Goal: Task Accomplishment & Management: Complete application form

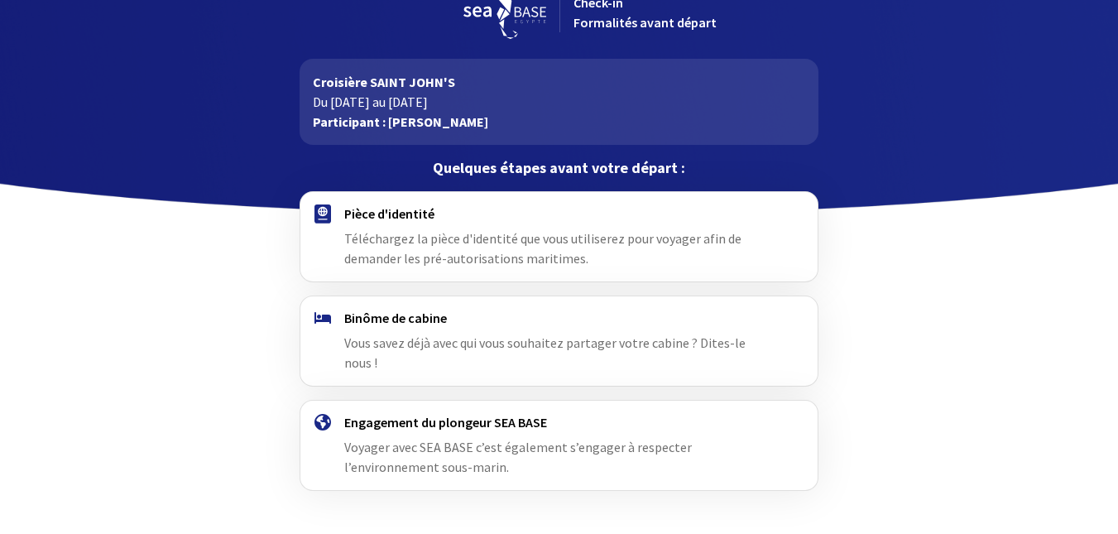
scroll to position [64, 0]
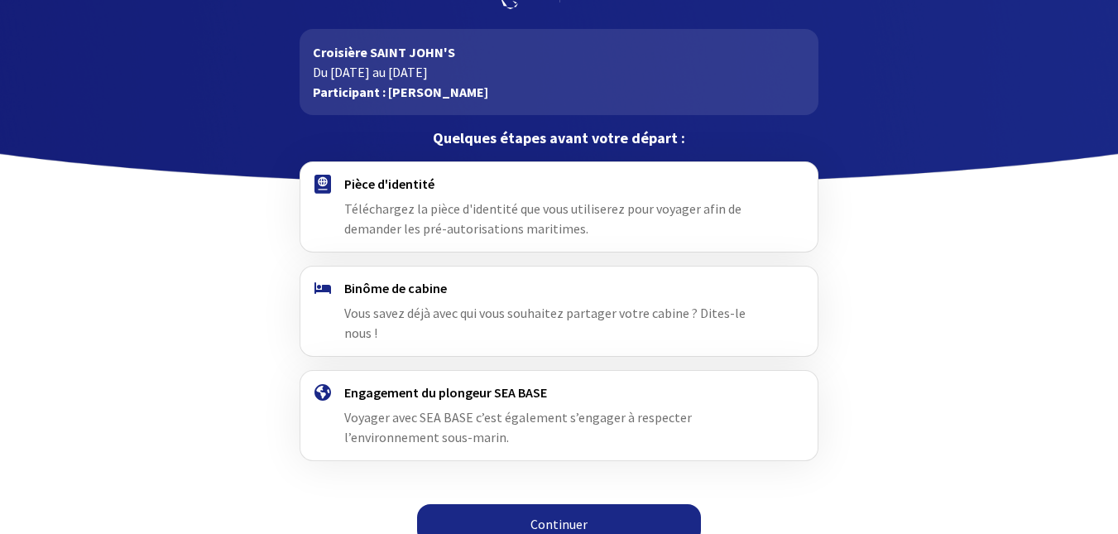
click at [558, 504] on link "Continuer" at bounding box center [559, 524] width 284 height 40
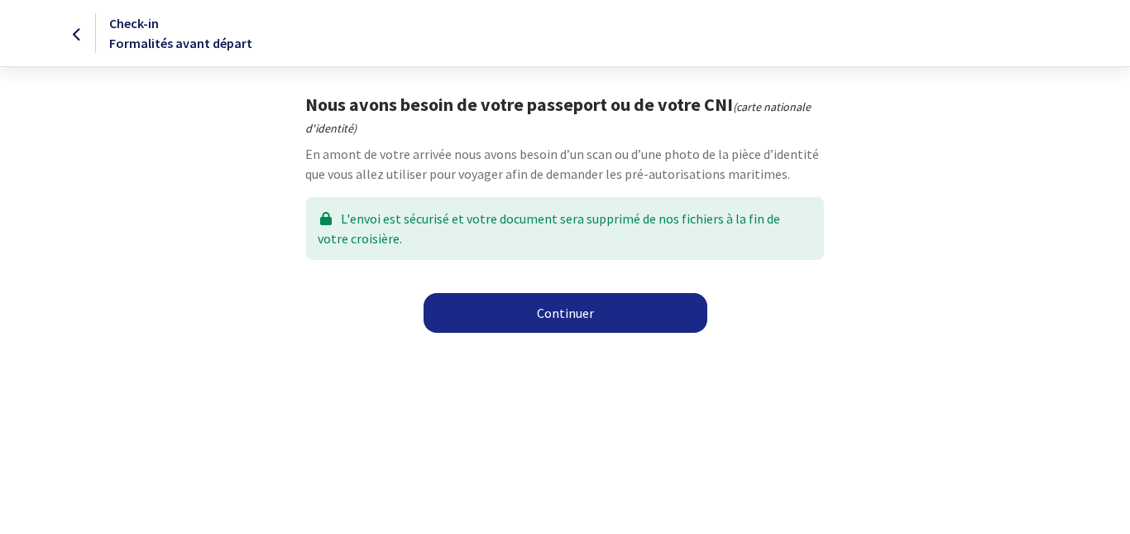
click at [561, 310] on link "Continuer" at bounding box center [566, 313] width 284 height 40
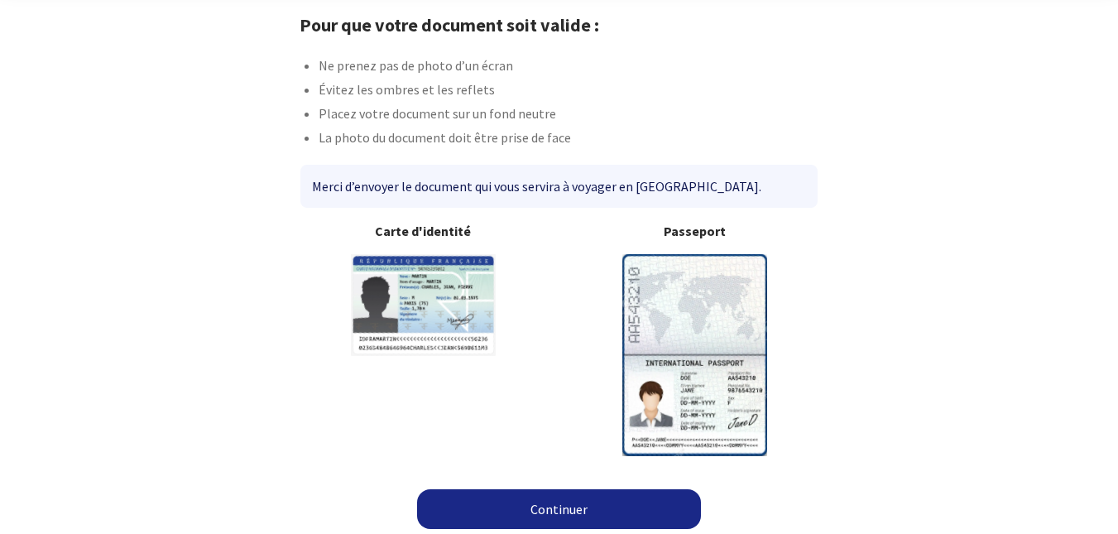
scroll to position [84, 0]
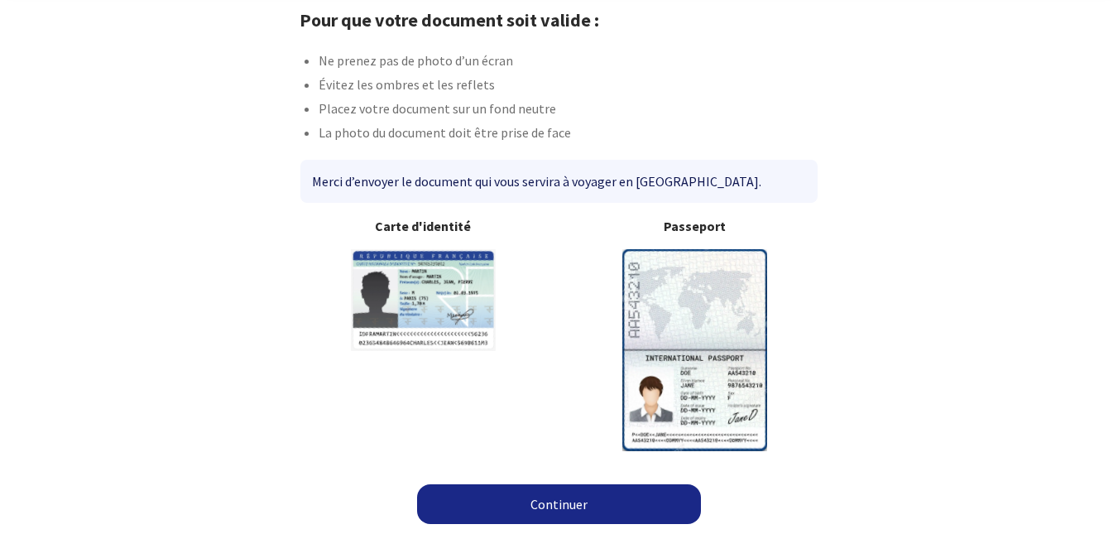
click at [549, 494] on link "Continuer" at bounding box center [559, 504] width 284 height 40
click at [568, 505] on link "Continuer" at bounding box center [559, 504] width 284 height 40
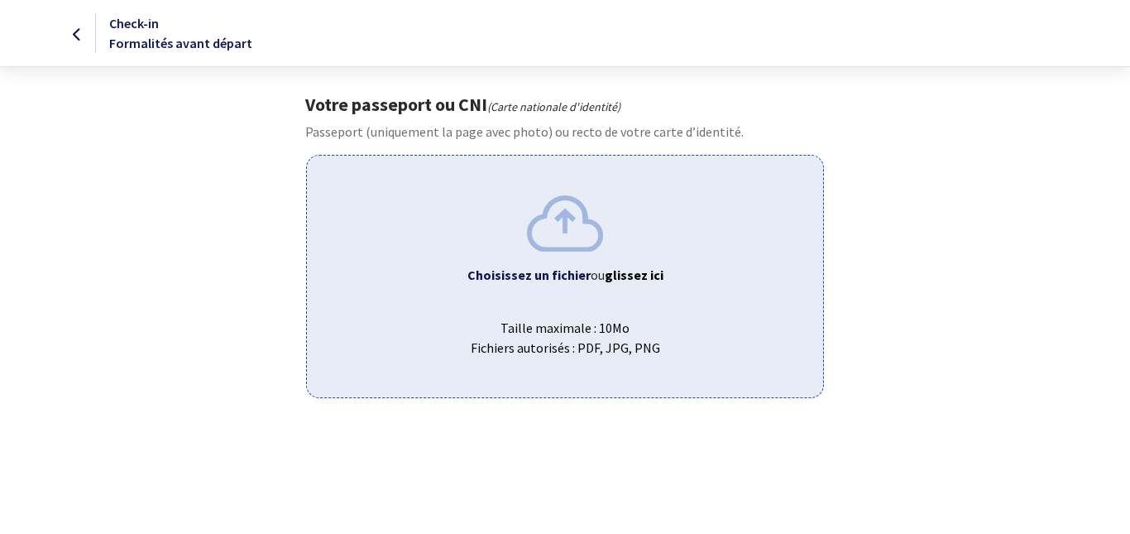
click at [521, 275] on b "Choisissez un fichier" at bounding box center [529, 274] width 123 height 17
click at [521, 274] on b "Choisissez un fichier" at bounding box center [529, 274] width 123 height 17
click at [522, 276] on b "Choisissez un fichier" at bounding box center [529, 274] width 123 height 17
click at [515, 276] on b "Choisissez un fichier" at bounding box center [529, 274] width 123 height 17
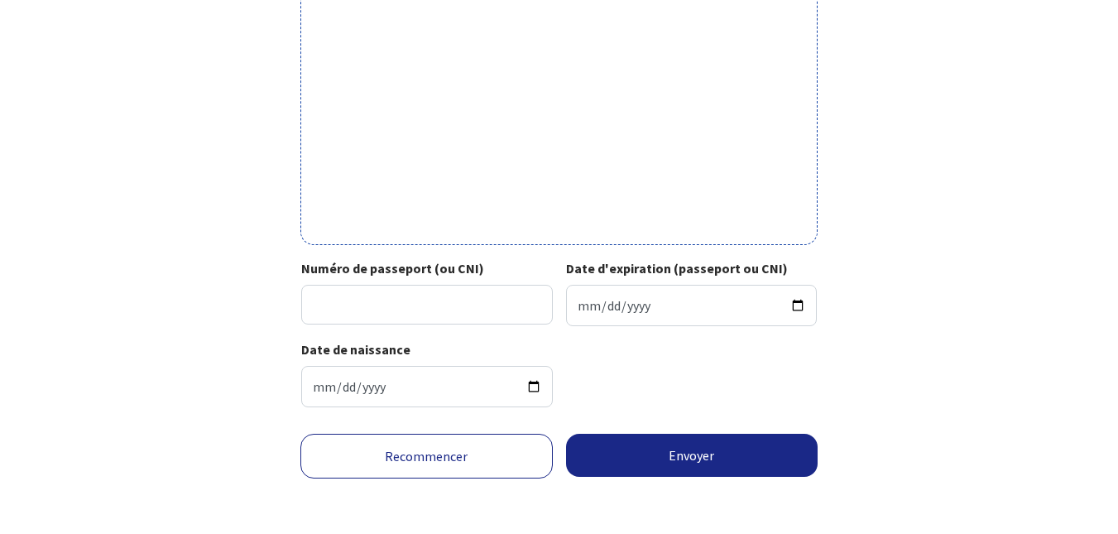
scroll to position [583, 0]
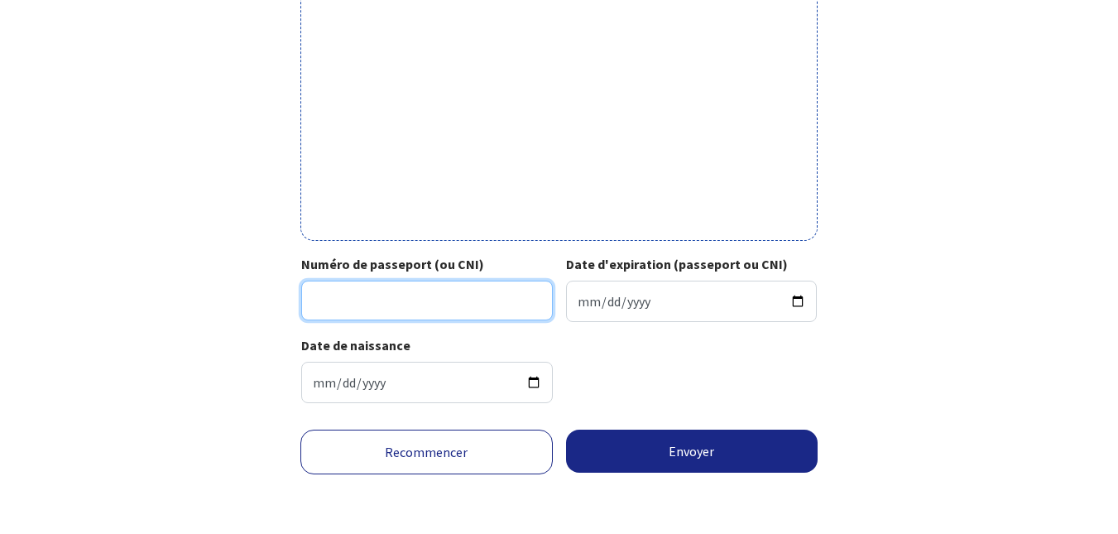
click at [407, 301] on input "Numéro de passeport (ou CNI)" at bounding box center [427, 301] width 252 height 40
paste input "19FI30815815"
type input "19FI30815815"
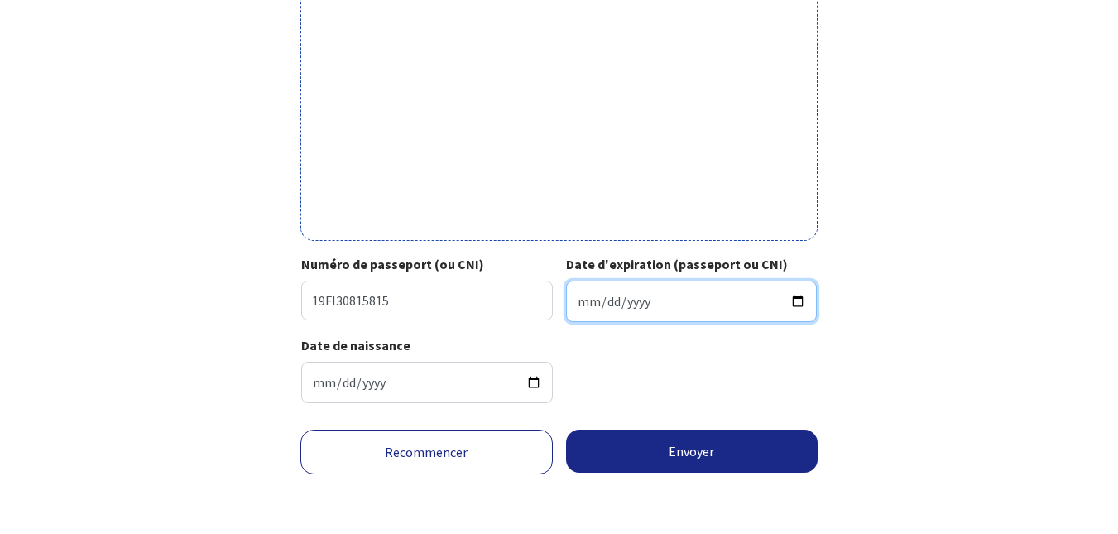
click at [638, 304] on input "Date d'expiration (passeport ou CNI)" at bounding box center [692, 301] width 252 height 41
click at [589, 307] on input "Date d'expiration (passeport ou CNI)" at bounding box center [692, 301] width 252 height 41
click at [578, 307] on input "Date d'expiration (passeport ou CNI)" at bounding box center [692, 301] width 252 height 41
type input "2029-11-13"
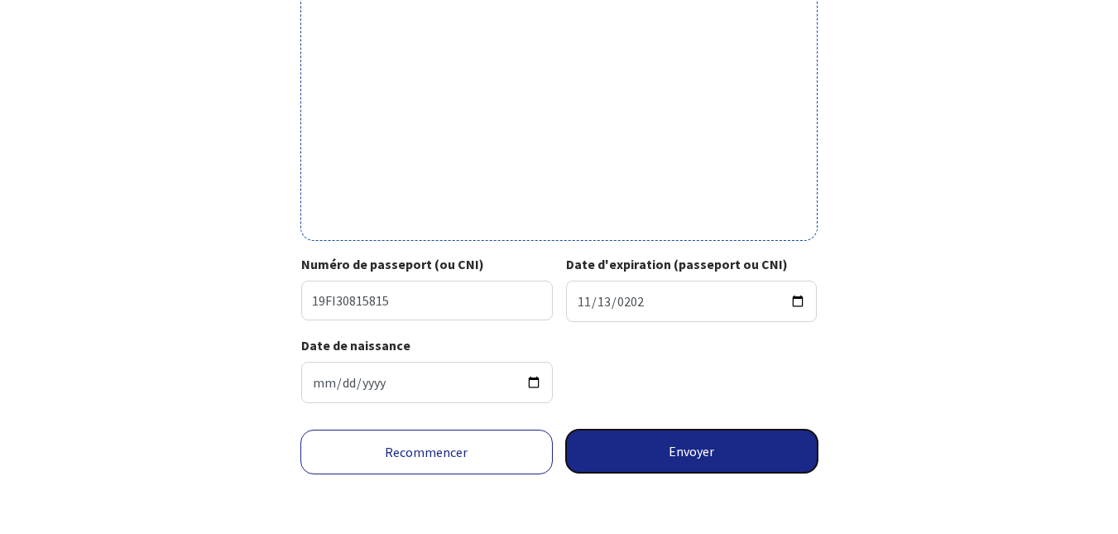
click at [683, 454] on button "Envoyer" at bounding box center [692, 451] width 252 height 43
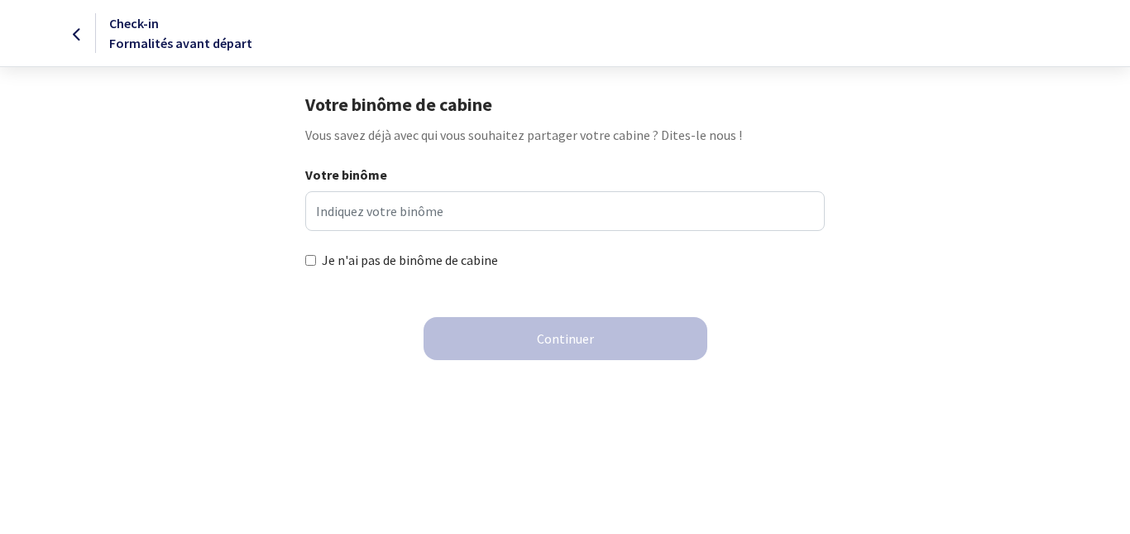
click at [314, 257] on input "Je n'ai pas de binôme de cabine" at bounding box center [310, 260] width 11 height 11
checkbox input "true"
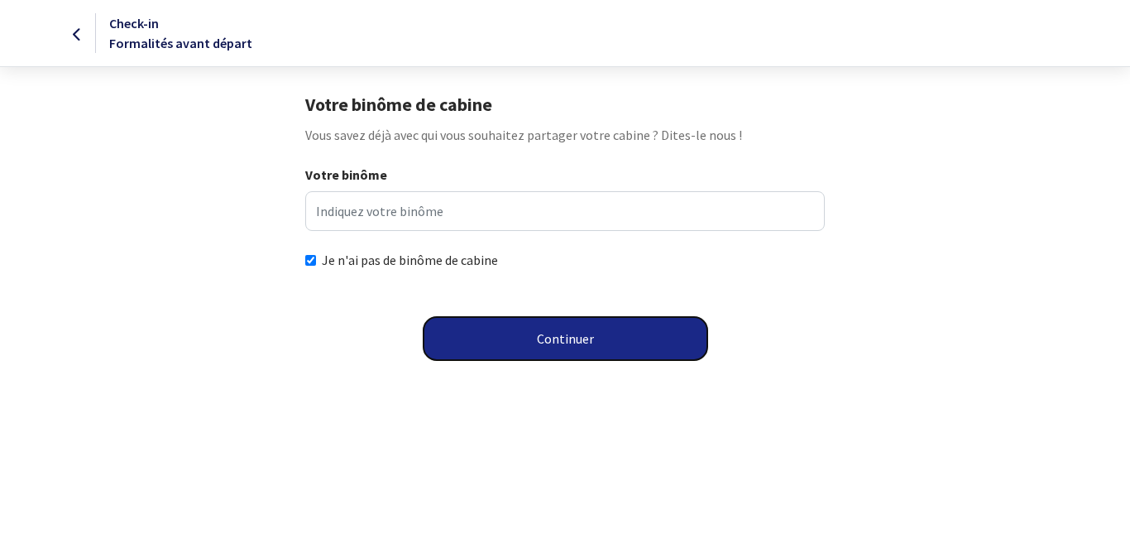
click at [573, 338] on button "Continuer" at bounding box center [566, 338] width 284 height 43
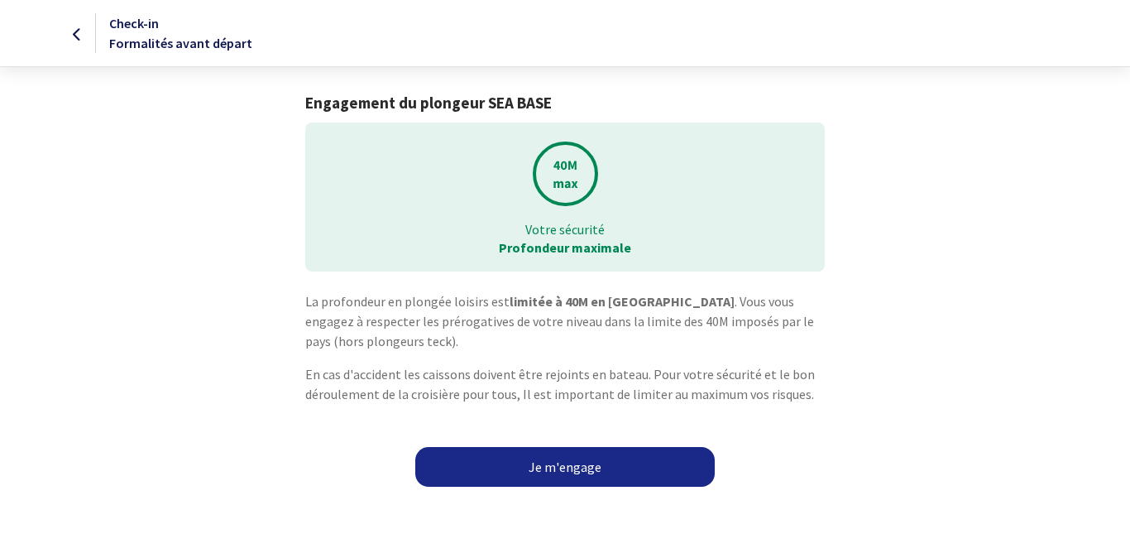
click at [570, 467] on link "Je m'engage" at bounding box center [565, 467] width 300 height 40
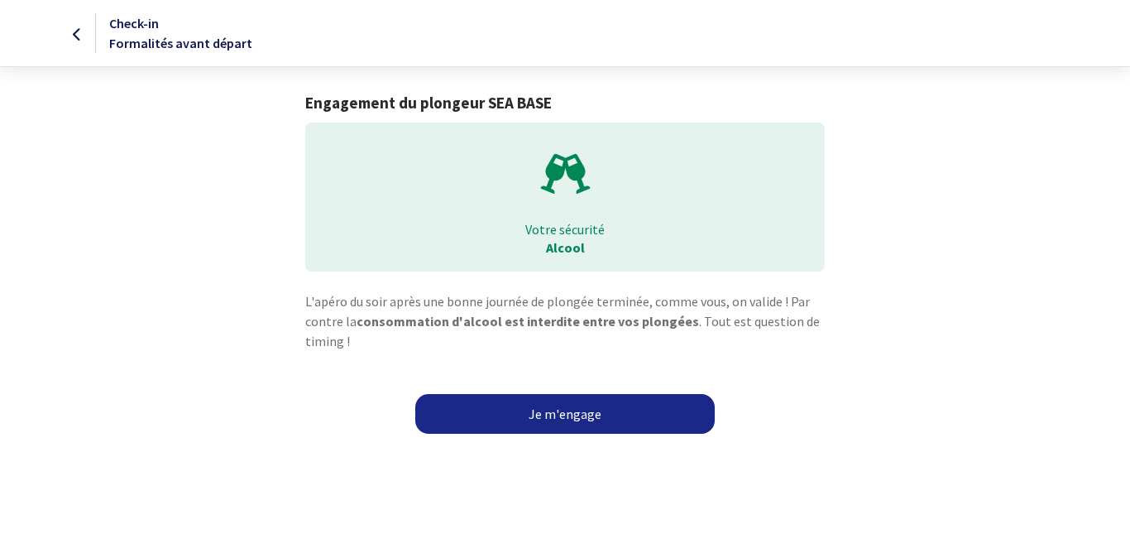
click at [583, 420] on link "Je m'engage" at bounding box center [565, 414] width 300 height 40
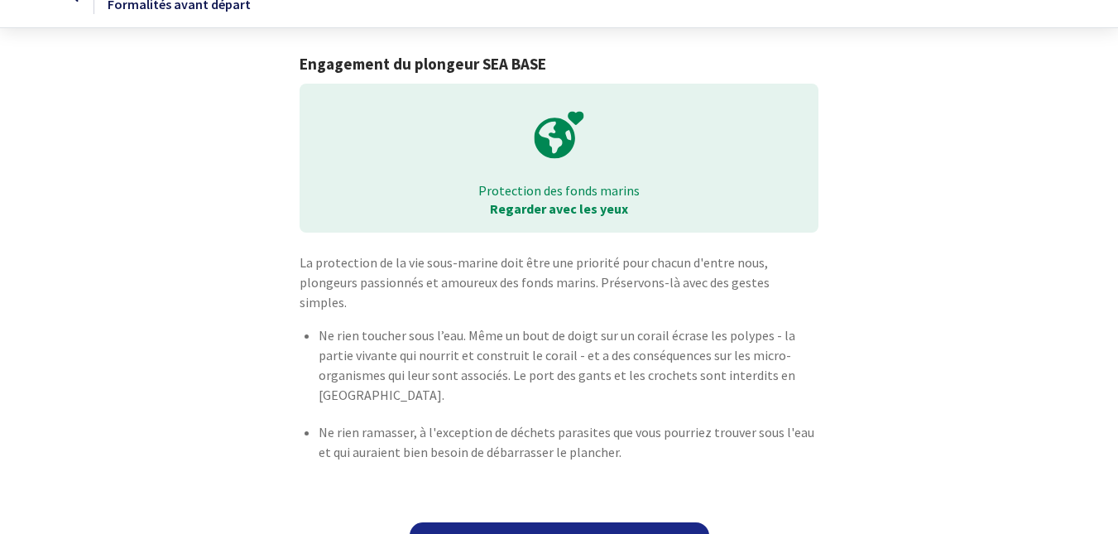
scroll to position [57, 0]
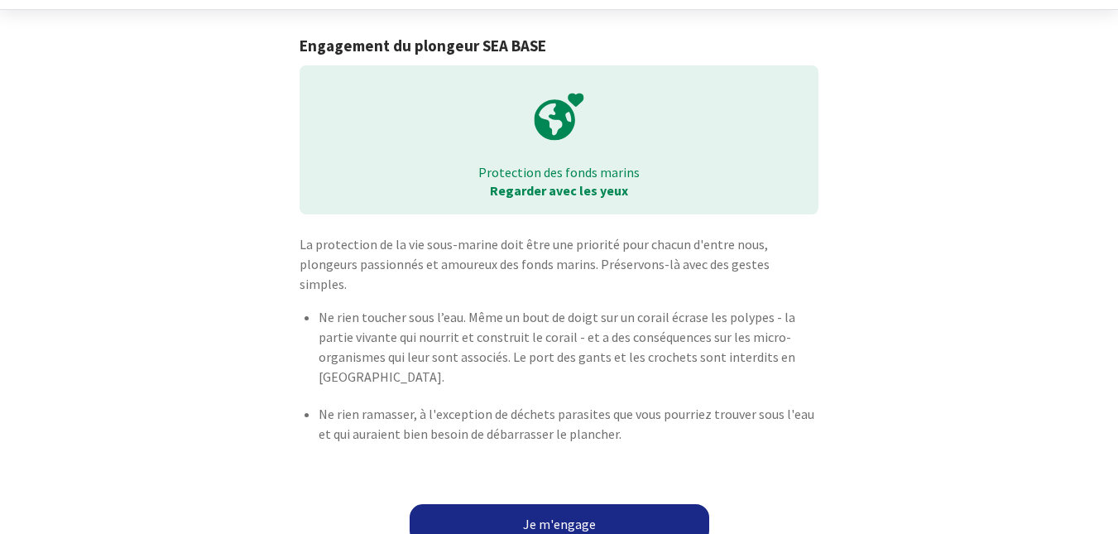
click at [558, 504] on link "Je m'engage" at bounding box center [560, 524] width 300 height 40
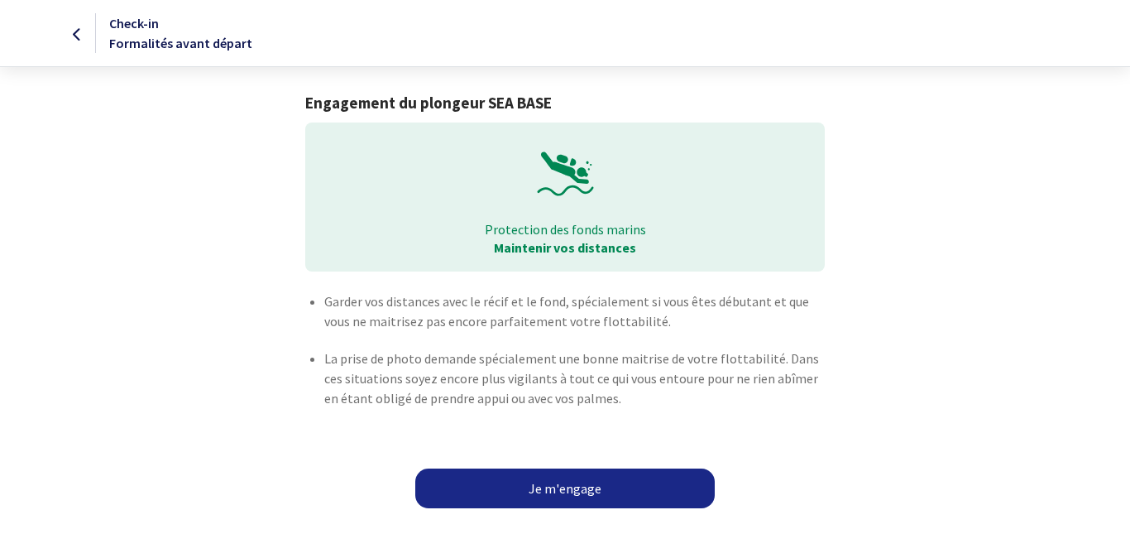
click at [561, 490] on link "Je m'engage" at bounding box center [565, 488] width 300 height 40
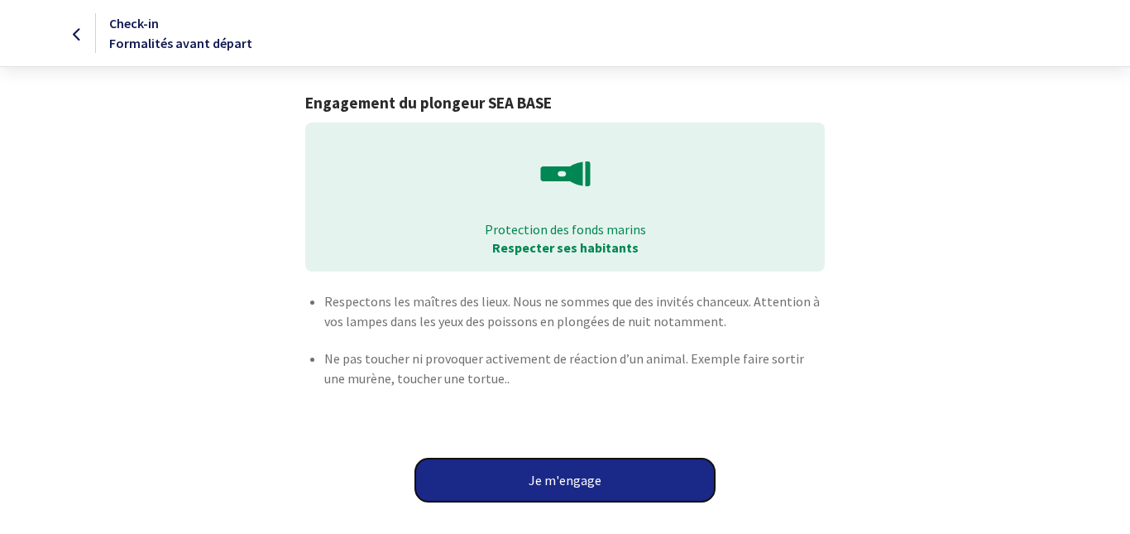
click at [561, 482] on button "Je m'engage" at bounding box center [565, 479] width 300 height 43
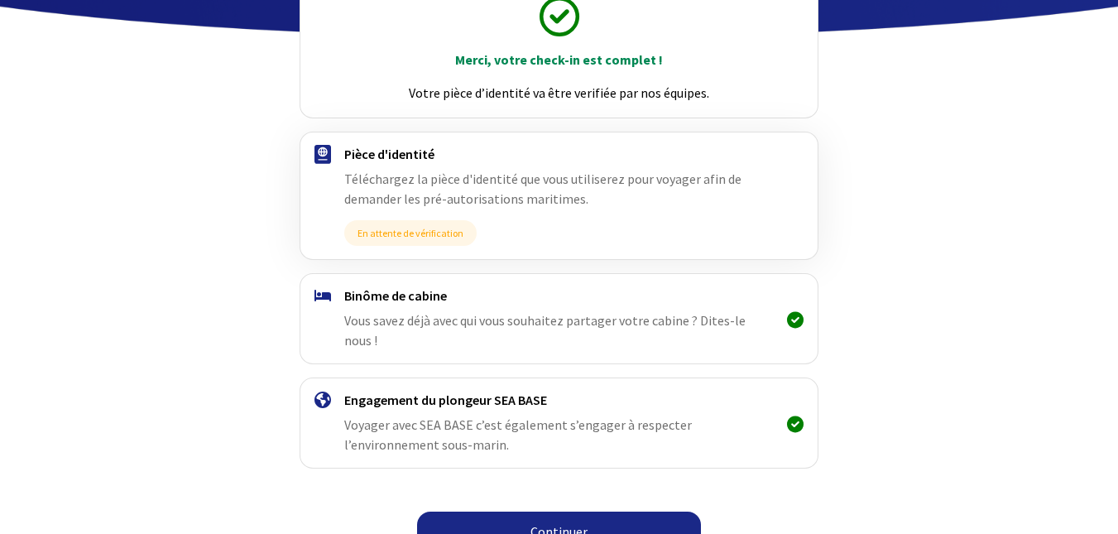
scroll to position [218, 0]
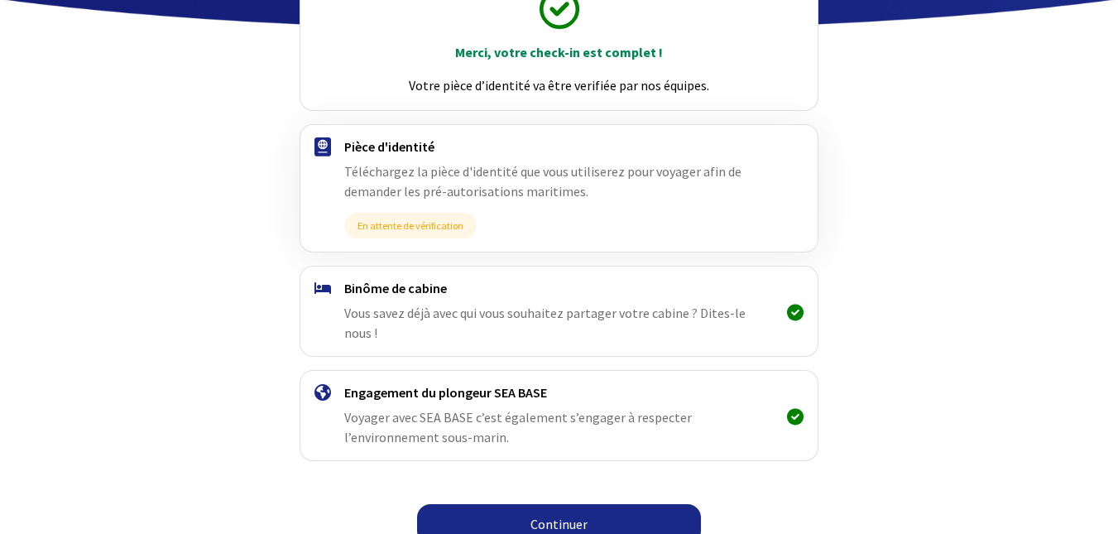
click at [564, 506] on link "Continuer" at bounding box center [559, 524] width 284 height 40
